Goal: Task Accomplishment & Management: Manage account settings

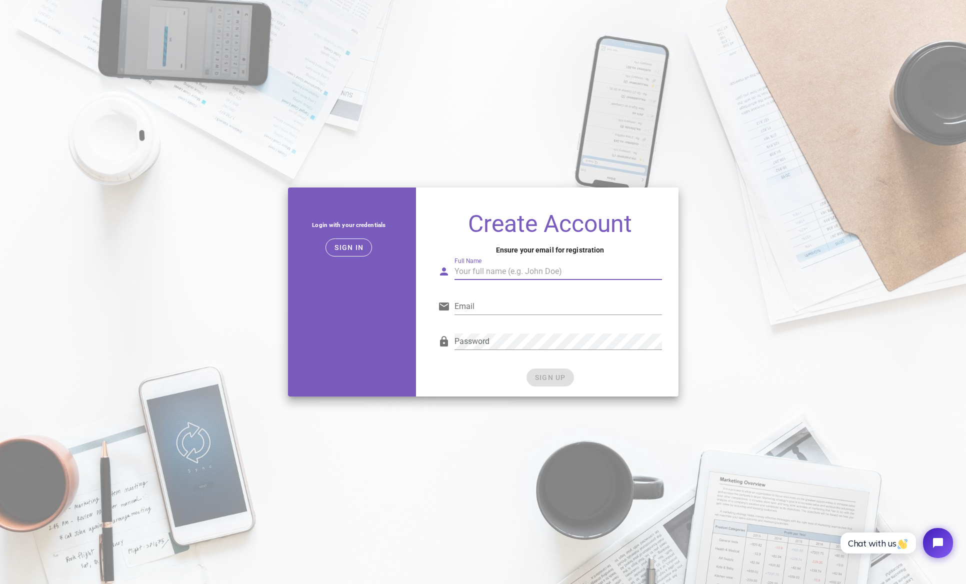
click at [521, 263] on input "Full Name" at bounding box center [558, 271] width 208 height 16
type input "M"
type input "[PERSON_NAME]"
click at [575, 298] on input "Email" at bounding box center [558, 306] width 208 height 16
type input "[EMAIL_ADDRESS][PERSON_NAME][DOMAIN_NAME]"
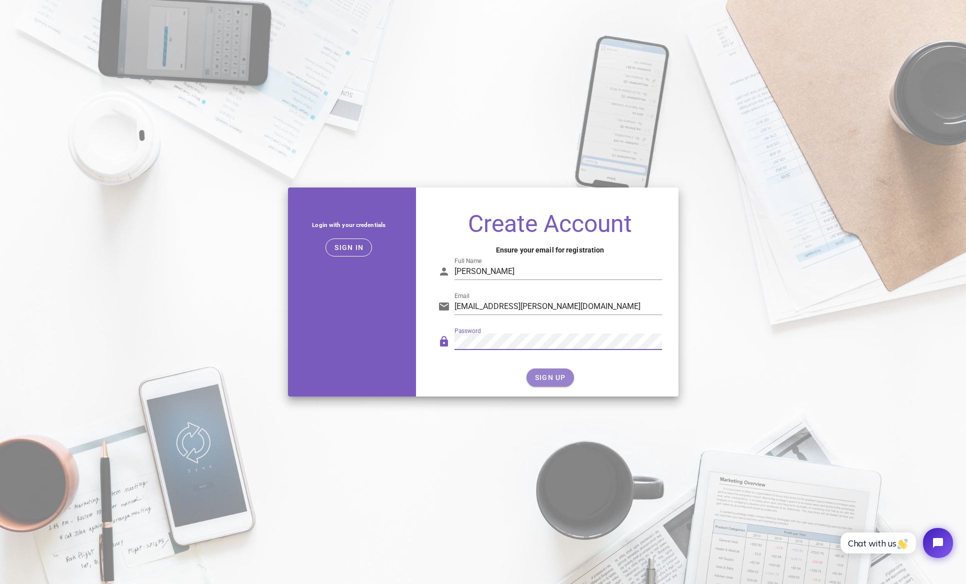
click at [565, 382] on button "SIGN UP" at bounding box center [549, 377] width 47 height 18
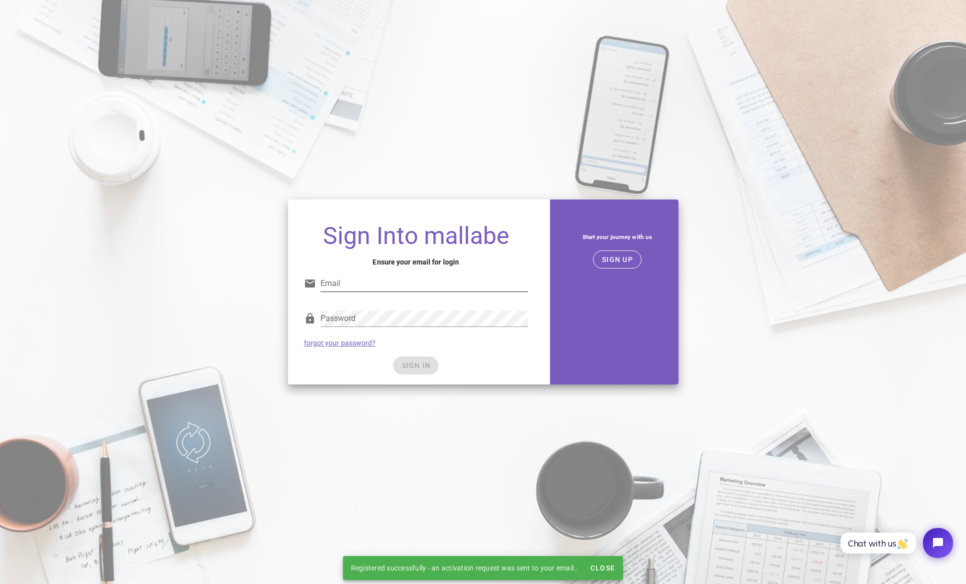
click at [385, 290] on input "Email" at bounding box center [424, 283] width 208 height 16
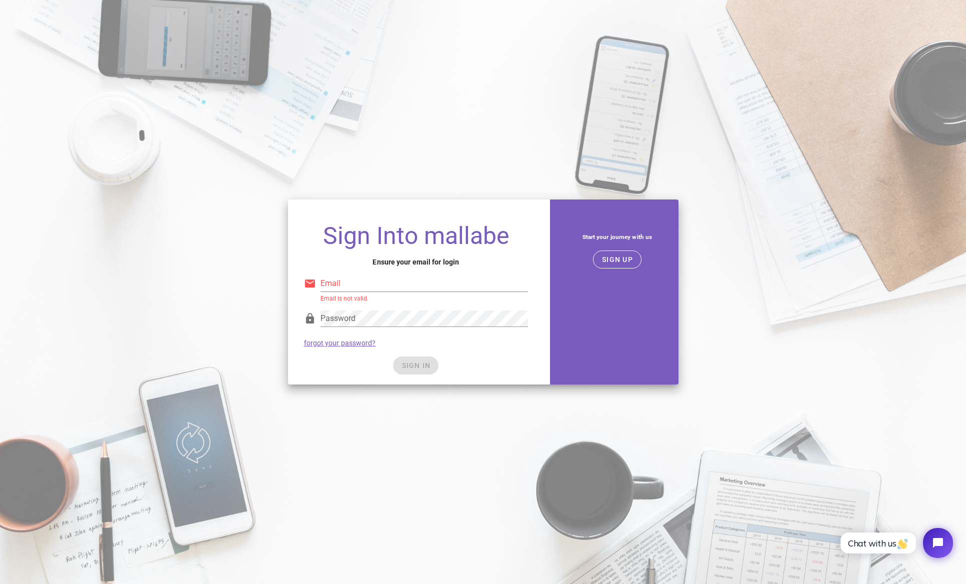
type input "marco.lam@dropstudio.design"
click at [550, 345] on div "Start your journey with us SIGN UP" at bounding box center [617, 291] width 134 height 197
click at [427, 367] on span "SIGN IN" at bounding box center [415, 365] width 29 height 8
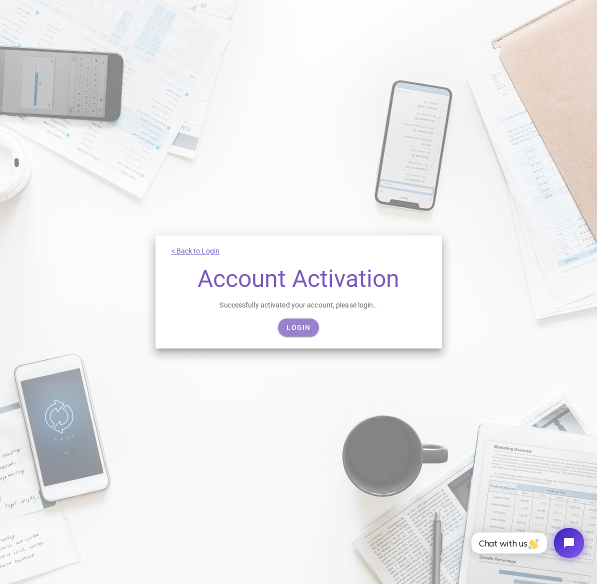
click at [295, 320] on link "Login" at bounding box center [298, 327] width 40 height 18
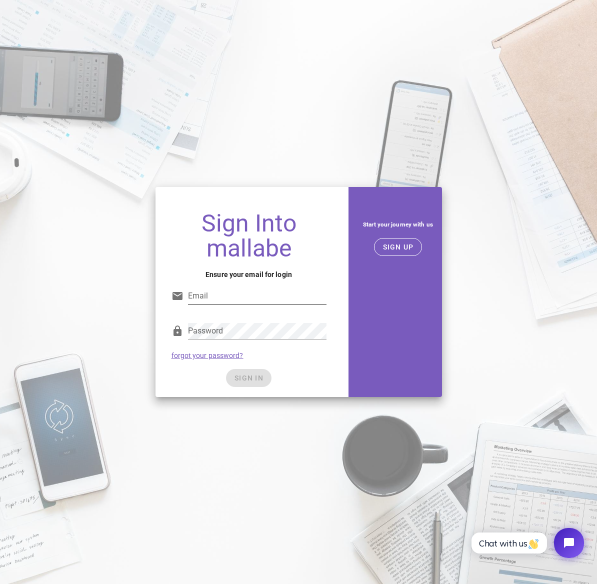
click at [237, 293] on input "Email" at bounding box center [257, 296] width 138 height 16
click at [246, 301] on input "Email" at bounding box center [257, 296] width 138 height 16
type input "marco.lam@dropstudio.design"
click at [420, 104] on div "Sign Into mallabe Ensure your email for login Email marco.lam@dropstudio.design…" at bounding box center [298, 292] width 597 height 584
click at [253, 374] on span "SIGN IN" at bounding box center [248, 378] width 29 height 8
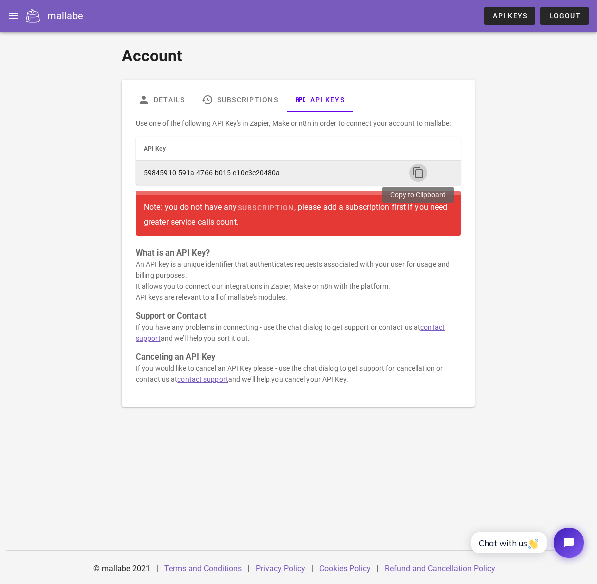
drag, startPoint x: 415, startPoint y: 174, endPoint x: 407, endPoint y: 174, distance: 7.5
click at [415, 174] on icon "button" at bounding box center [418, 173] width 12 height 12
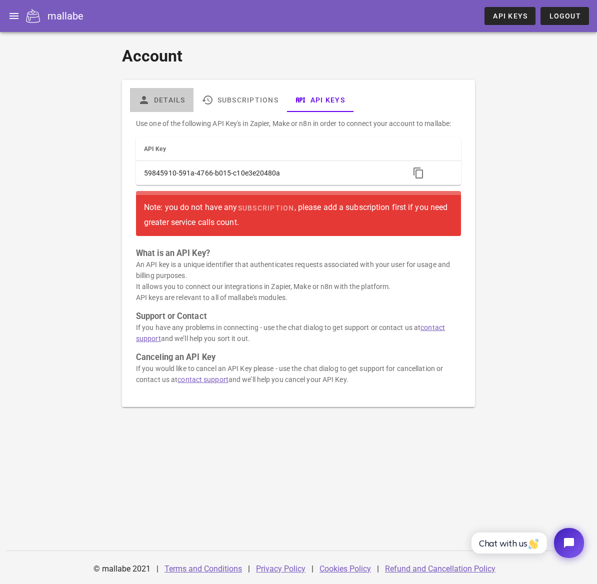
click at [156, 95] on link "Details" at bounding box center [161, 100] width 63 height 24
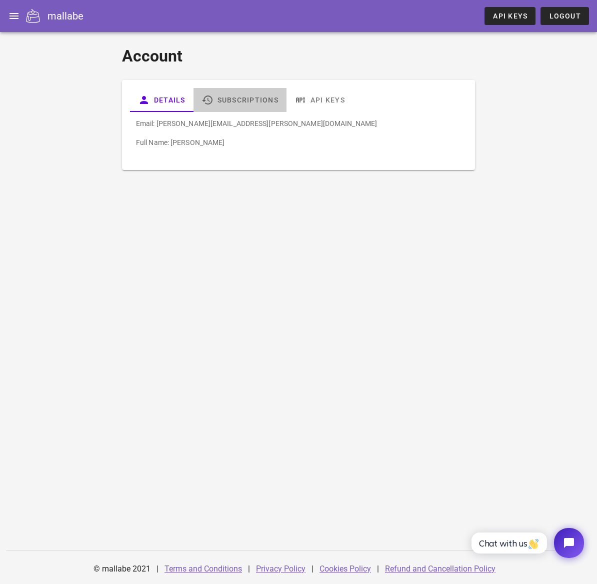
click at [227, 105] on link "Subscriptions" at bounding box center [239, 100] width 93 height 24
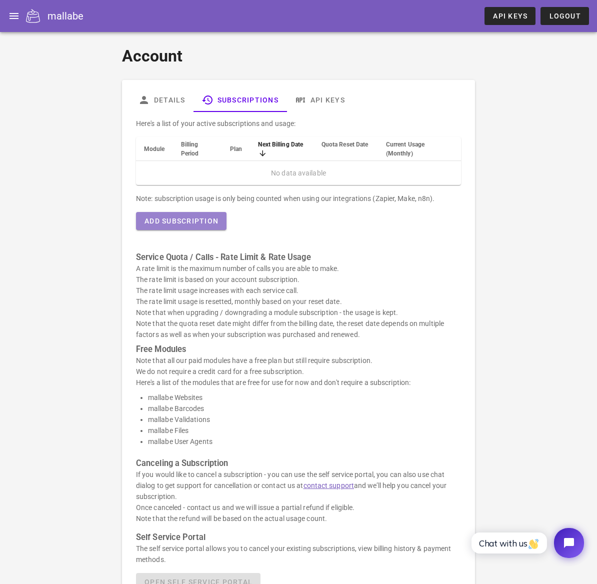
click at [205, 226] on button "Add Subscription" at bounding box center [181, 221] width 90 height 18
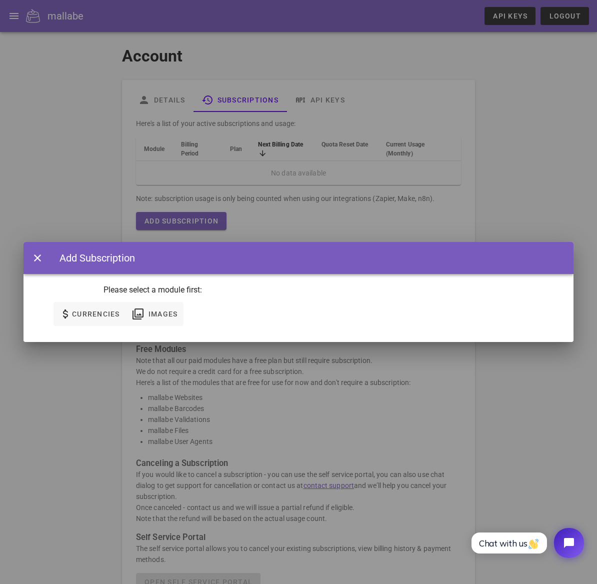
click at [319, 199] on div at bounding box center [298, 292] width 597 height 584
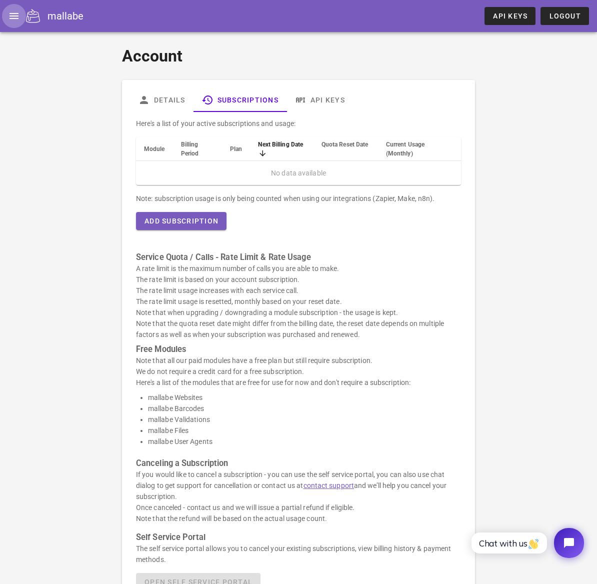
click at [16, 16] on icon "button" at bounding box center [14, 16] width 12 height 12
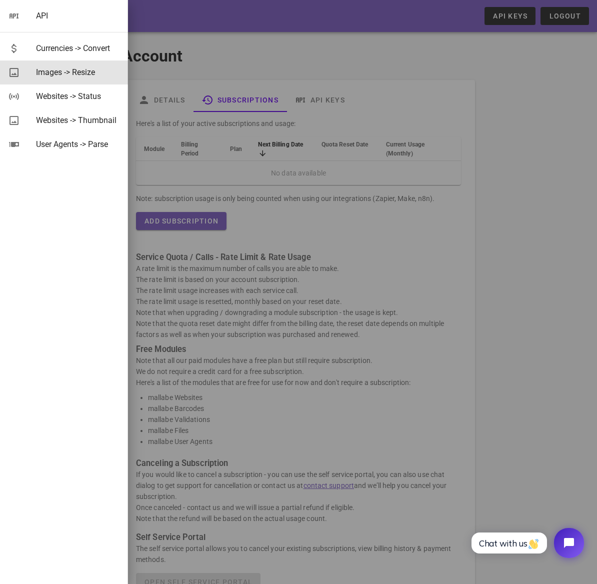
click at [82, 80] on div "Images -> Resize" at bounding box center [78, 71] width 84 height 21
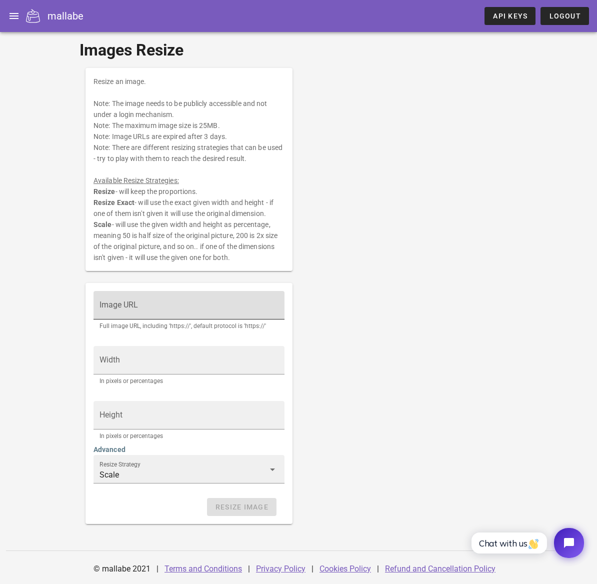
click at [191, 308] on input "Image URL" at bounding box center [188, 310] width 179 height 16
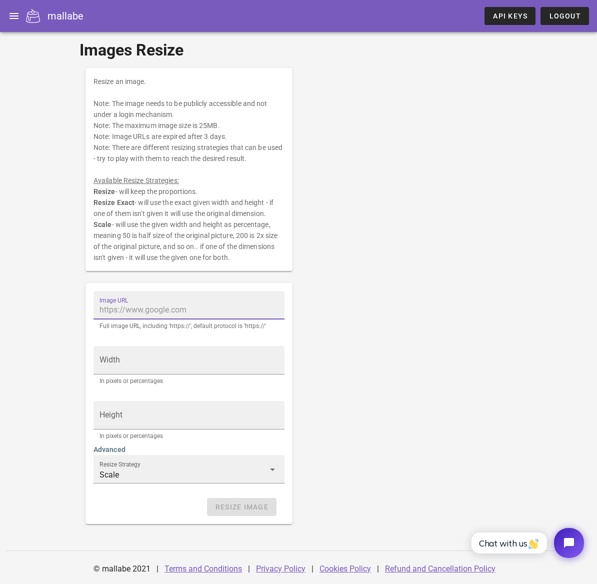
click at [347, 303] on div "Resize an image. Note: The image needs to be publicly accessible and not under …" at bounding box center [298, 296] width 438 height 468
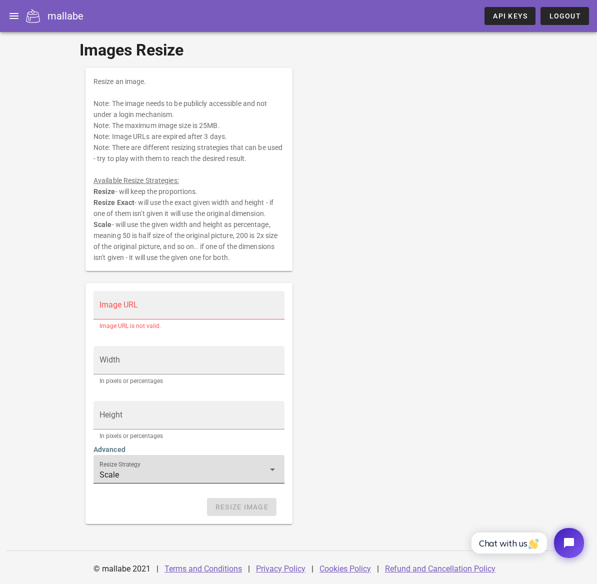
click at [206, 471] on input "Scale" at bounding box center [181, 475] width 165 height 16
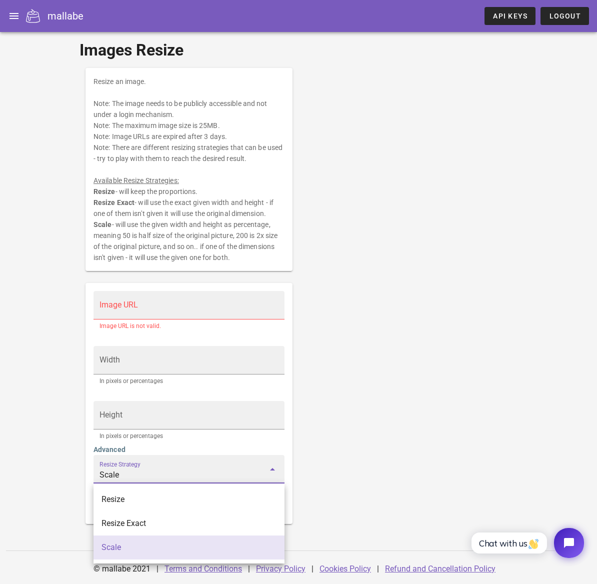
click at [209, 471] on input "Scale" at bounding box center [181, 475] width 165 height 16
click at [315, 453] on div "Resize an image. Note: The image needs to be publicly accessible and not under …" at bounding box center [298, 296] width 438 height 468
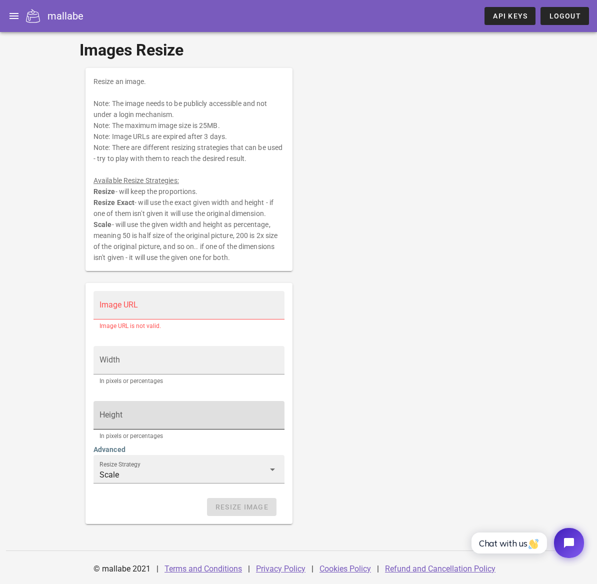
click at [202, 412] on input "Height" at bounding box center [188, 420] width 179 height 16
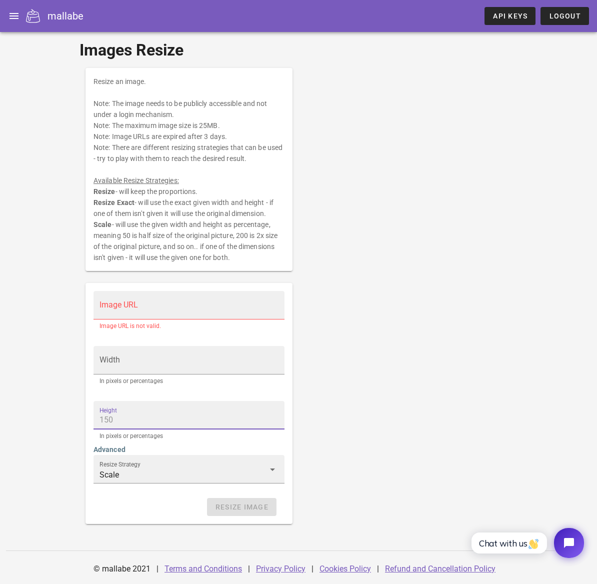
click at [161, 305] on input "Image URL" at bounding box center [188, 310] width 179 height 16
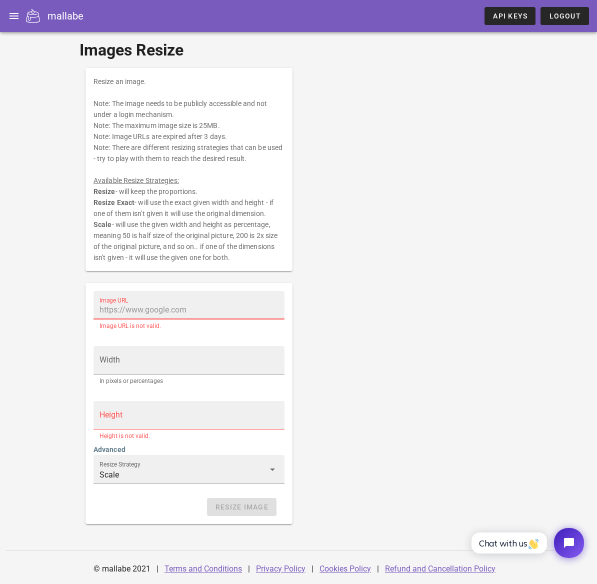
click at [170, 311] on input "Image URL" at bounding box center [188, 310] width 179 height 16
paste input "https://media.gettyimages.com/id/1253819373/photo/portrait-of-dutch-singer-laur…"
type input "https://media.gettyimages.com/id/1253819373/photo/portrait-of-dutch-singer-laur…"
click at [192, 305] on input "Image URL" at bounding box center [188, 310] width 179 height 16
paste input "https://media.gettyimages.com/id/1253819373/photo/portrait-of-dutch-singer-laur…"
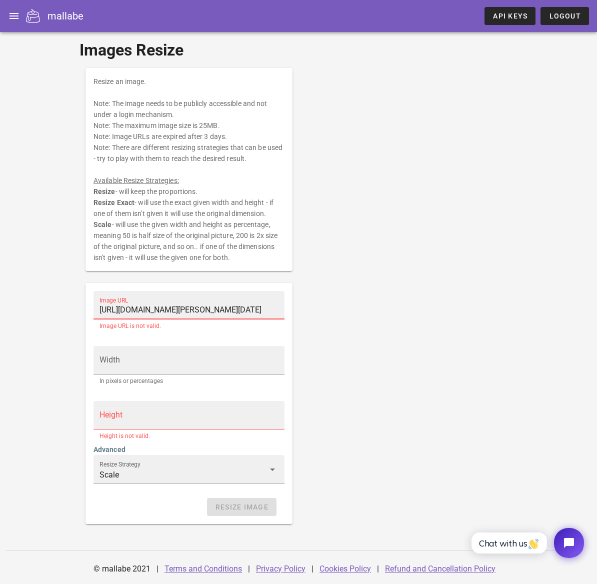
scroll to position [0, 614]
type input "https://media.gettyimages.com/id/1253819373/photo/portrait-of-dutch-singer-laur…"
click at [173, 343] on div "Width In pixels or percentages" at bounding box center [188, 367] width 203 height 55
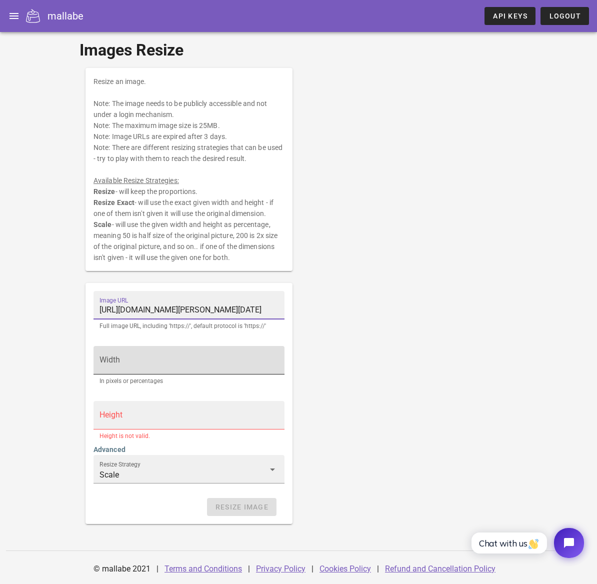
scroll to position [0, 0]
click at [181, 359] on input "Width" at bounding box center [188, 365] width 179 height 16
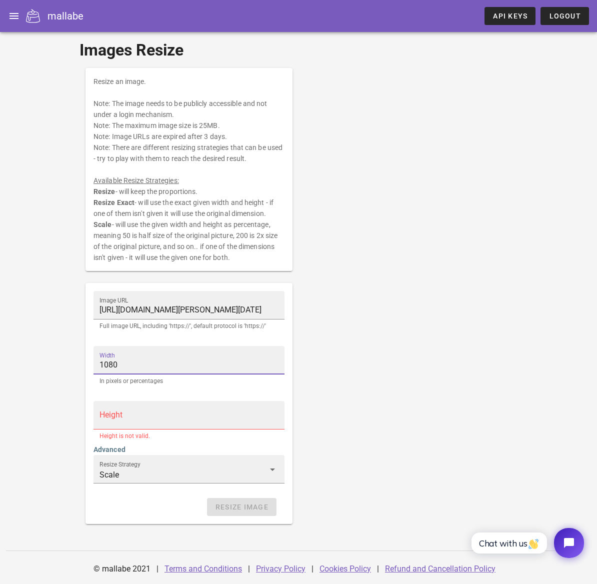
type input "1080"
click at [191, 410] on div "Height" at bounding box center [188, 415] width 179 height 28
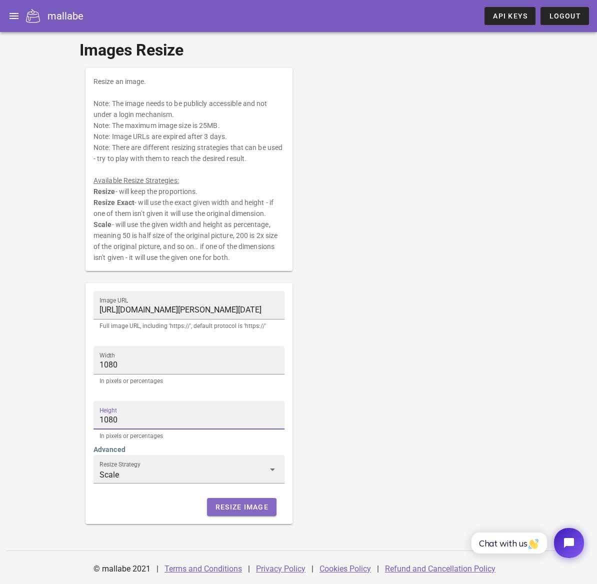
type input "1080"
click at [236, 513] on button "Resize Image" at bounding box center [241, 507] width 69 height 18
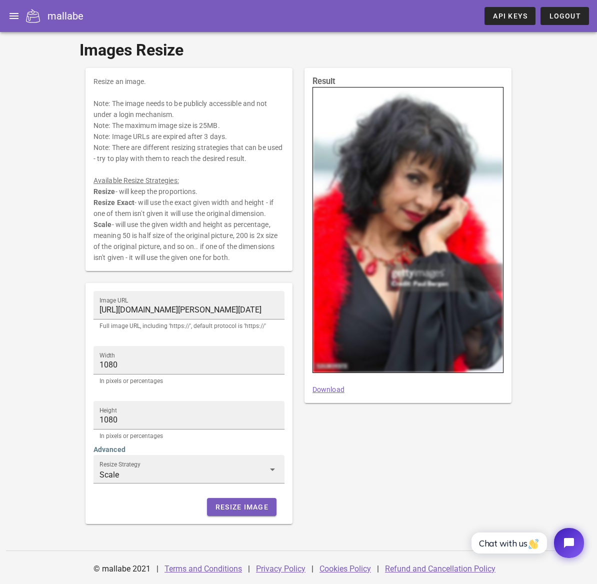
click at [335, 102] on div at bounding box center [408, 229] width 190 height 285
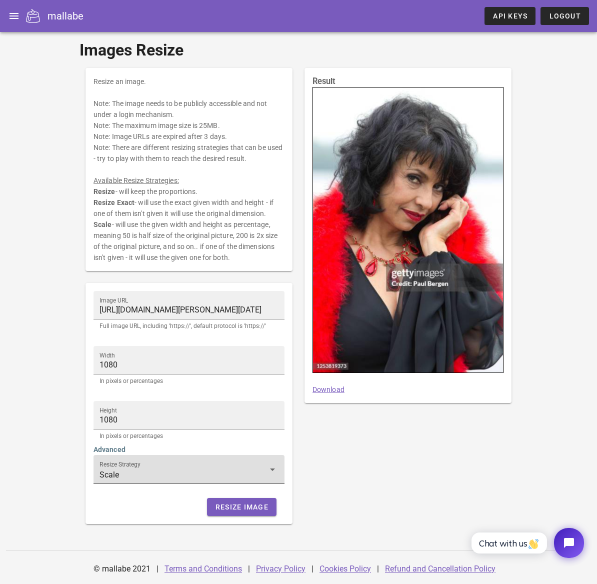
click at [126, 460] on div "Resize Strategy Scale" at bounding box center [188, 469] width 179 height 28
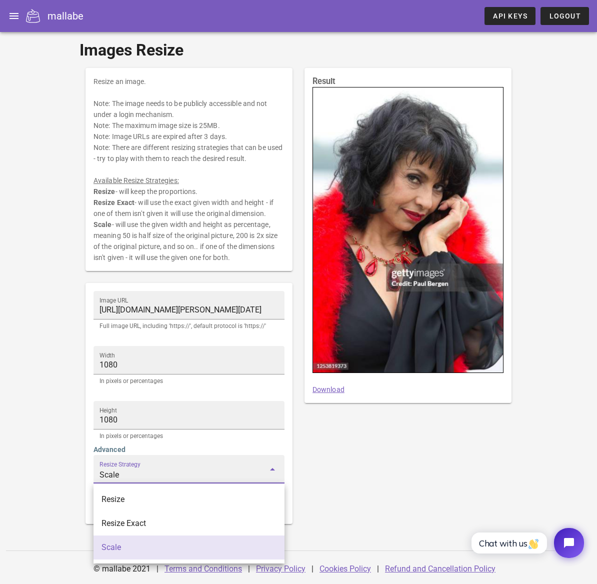
click at [349, 469] on div "Result Download" at bounding box center [407, 296] width 219 height 468
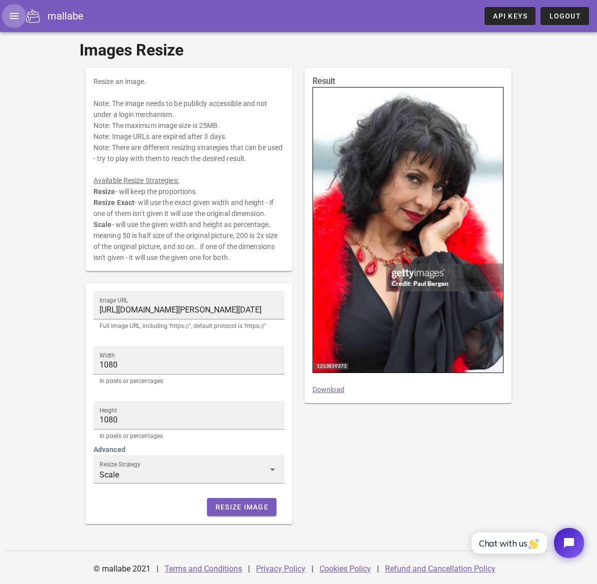
click at [24, 20] on span "button" at bounding box center [14, 16] width 24 height 12
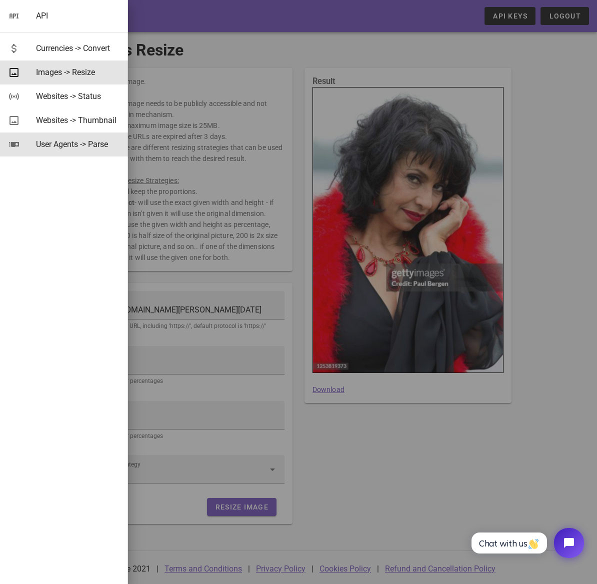
click at [100, 144] on div "User Agents -> Parse" at bounding box center [78, 143] width 84 height 9
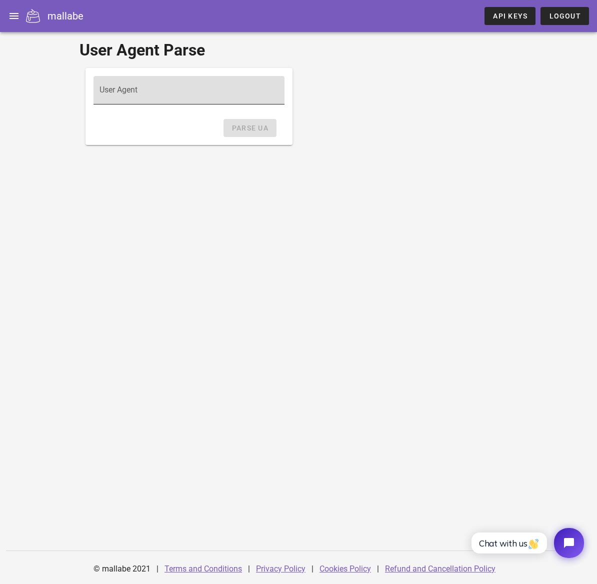
click at [125, 88] on div "User Agent" at bounding box center [188, 90] width 179 height 28
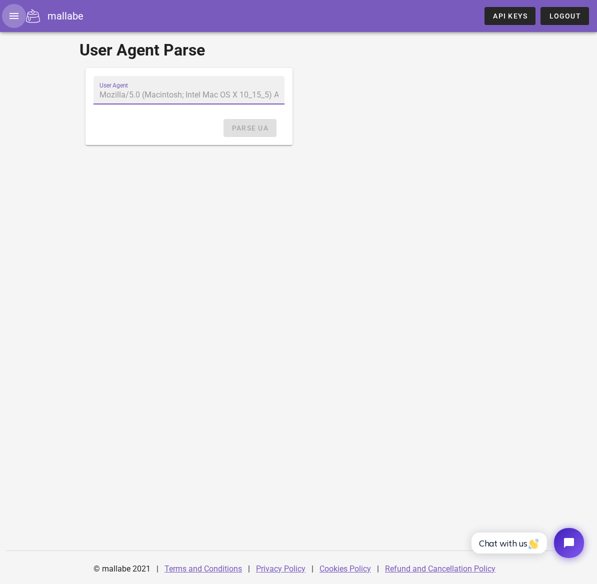
click at [18, 16] on icon "button" at bounding box center [14, 16] width 12 height 12
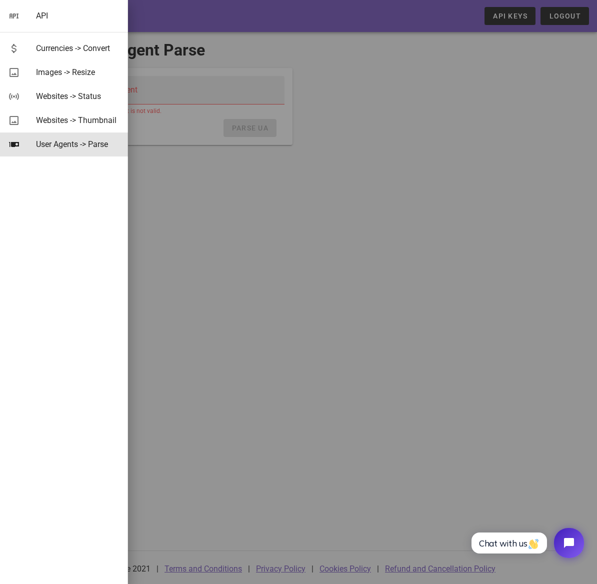
click at [247, 69] on div at bounding box center [298, 292] width 597 height 584
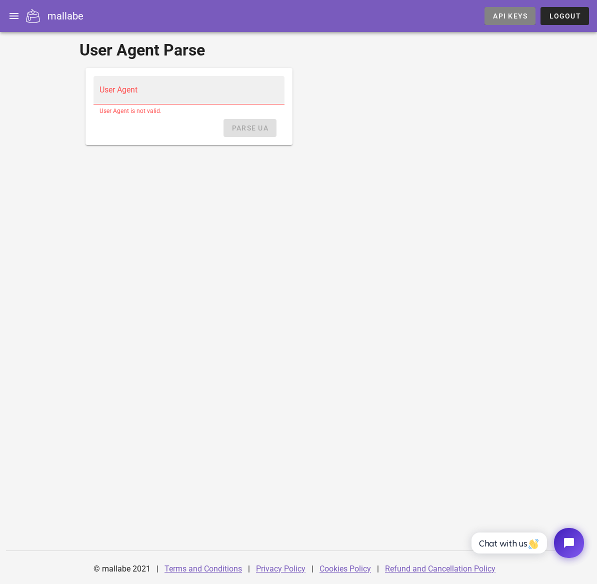
click at [505, 23] on link "API Keys" at bounding box center [509, 16] width 51 height 18
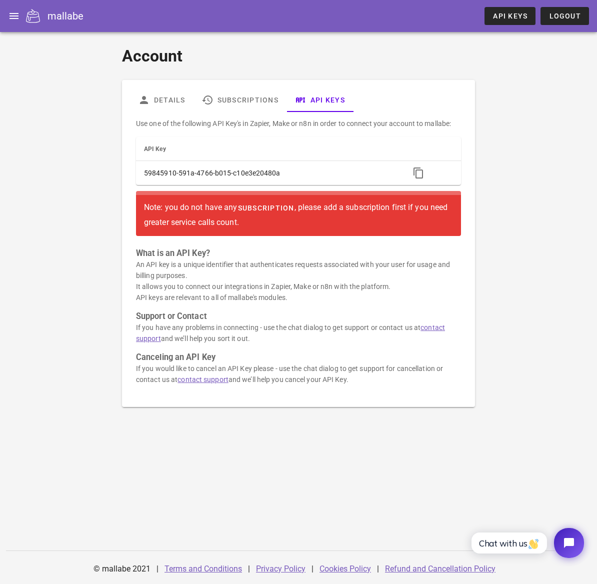
click at [285, 209] on span "subscription" at bounding box center [265, 208] width 57 height 8
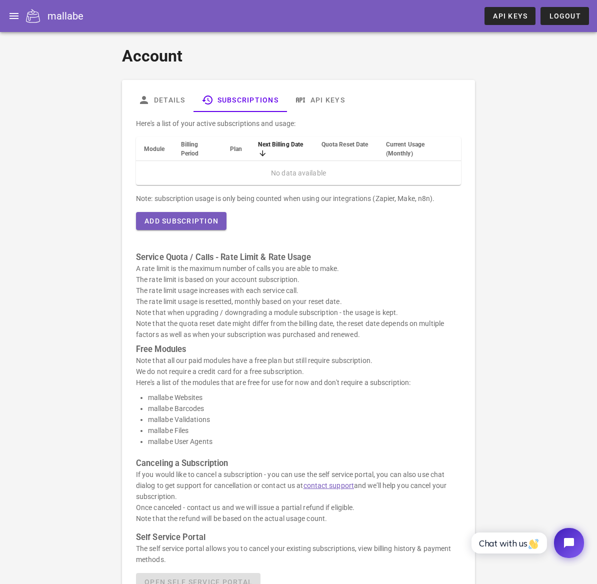
click at [285, 170] on td "No data available" at bounding box center [298, 173] width 325 height 24
click at [175, 225] on button "Add Subscription" at bounding box center [181, 221] width 90 height 18
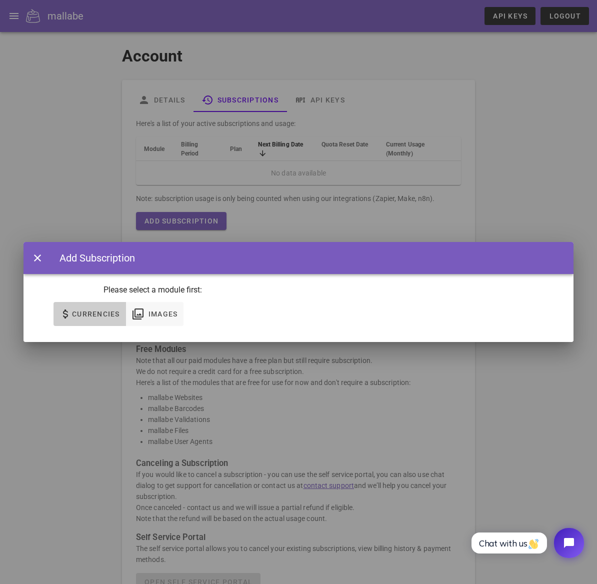
click at [83, 320] on button "Currencies" at bounding box center [89, 314] width 72 height 24
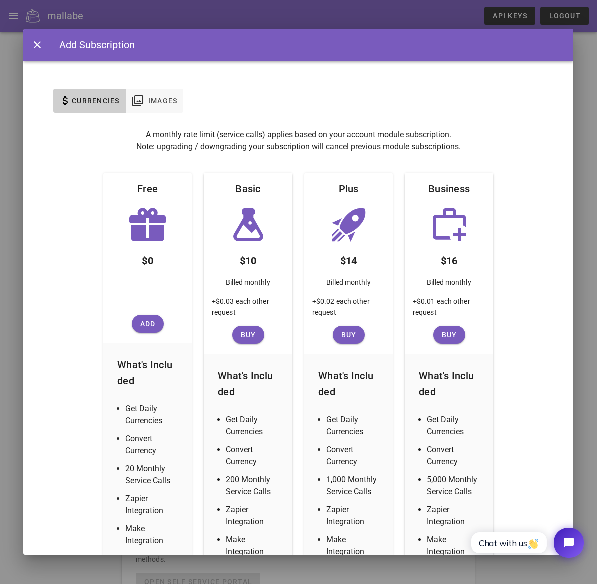
click at [167, 116] on div "None Currencies Images" at bounding box center [298, 107] width 550 height 44
click at [165, 103] on span "Images" at bounding box center [163, 101] width 30 height 8
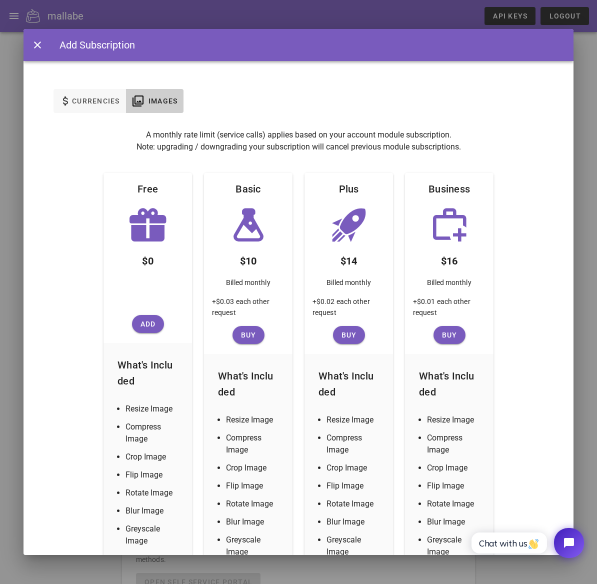
click at [148, 314] on div at bounding box center [147, 305] width 17 height 19
click at [147, 334] on div "Free $0 Add What's Included Resize Image Compress Image Crop Image Flip Image R…" at bounding box center [147, 450] width 88 height 554
click at [147, 324] on span "Add" at bounding box center [148, 324] width 24 height 8
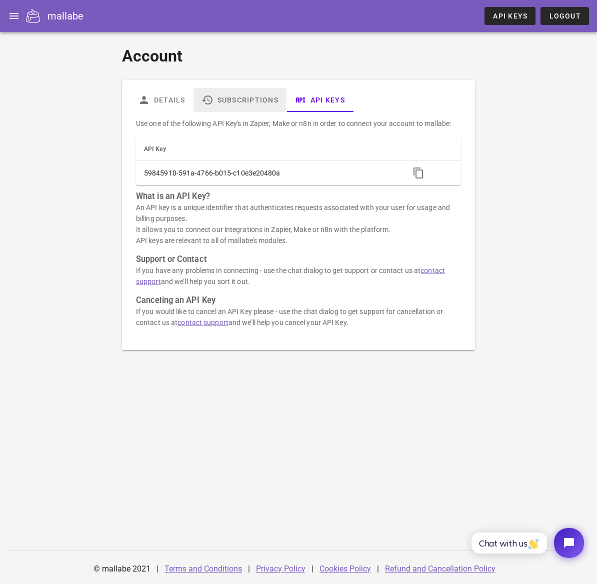
click at [237, 106] on link "Subscriptions" at bounding box center [239, 100] width 93 height 24
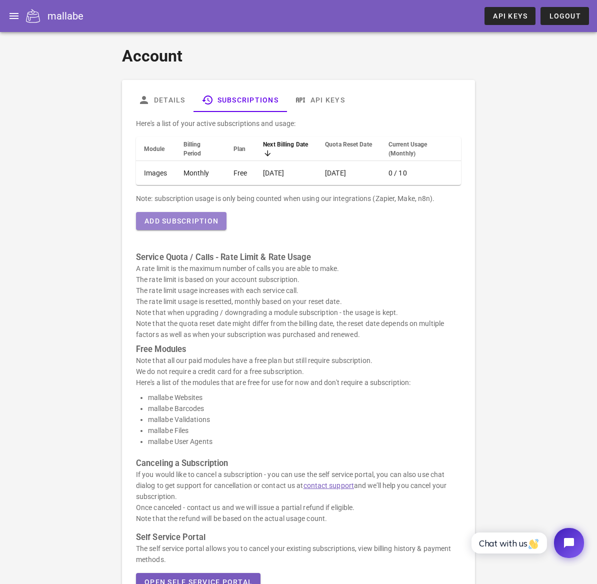
click at [213, 224] on span "Add Subscription" at bounding box center [181, 221] width 74 height 8
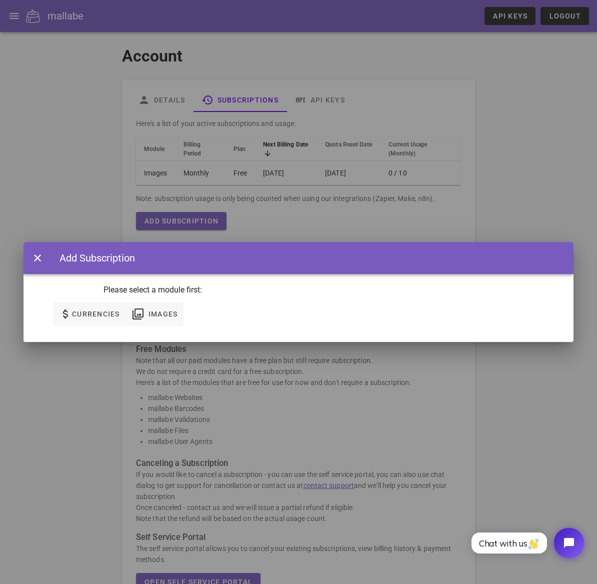
click at [454, 172] on div at bounding box center [298, 292] width 597 height 584
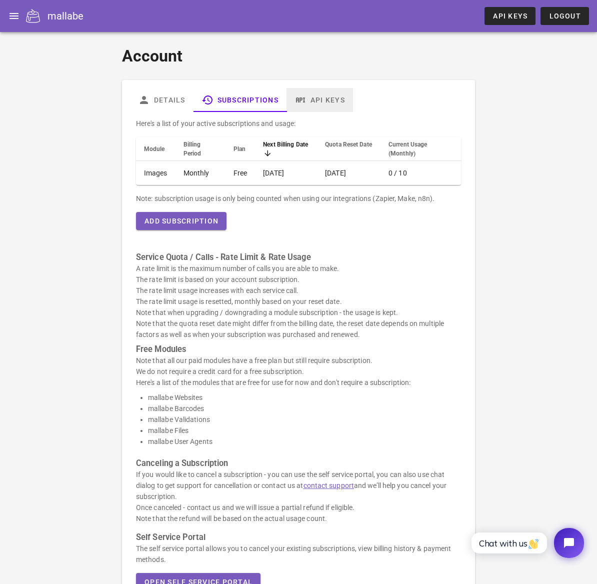
click at [304, 101] on icon at bounding box center [300, 100] width 12 height 12
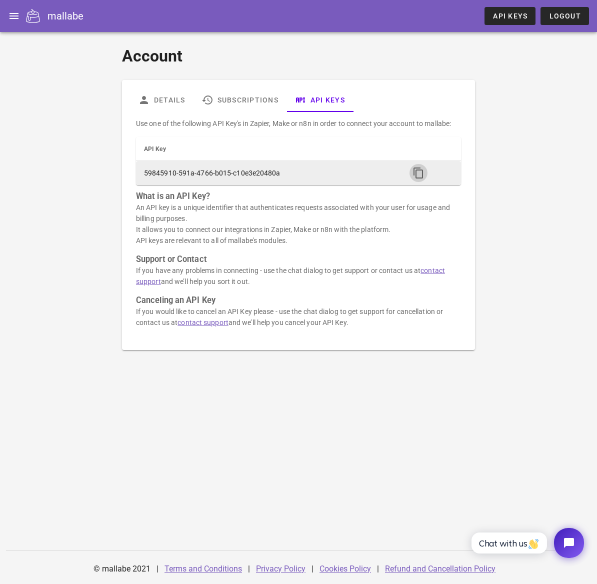
click at [417, 177] on icon "button" at bounding box center [418, 173] width 12 height 12
